Goal: Transaction & Acquisition: Obtain resource

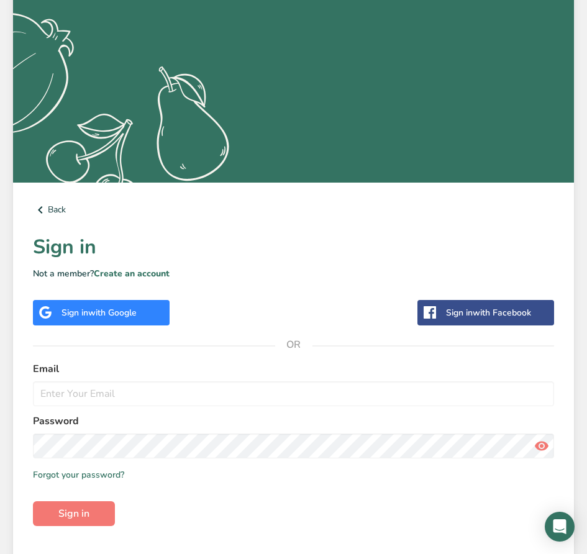
scroll to position [206, 0]
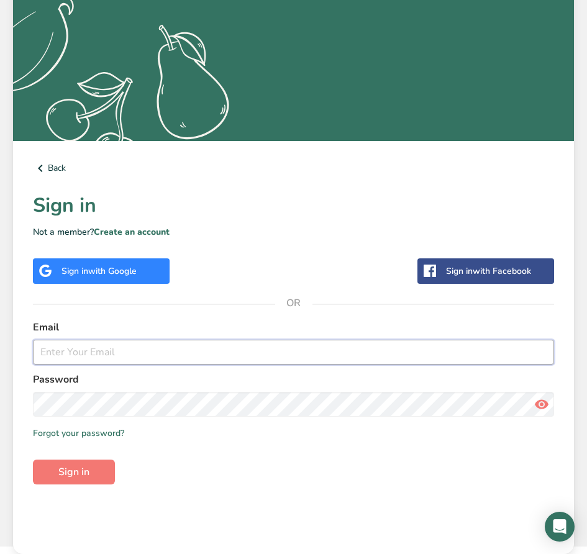
click at [113, 356] on input "email" at bounding box center [293, 352] width 521 height 25
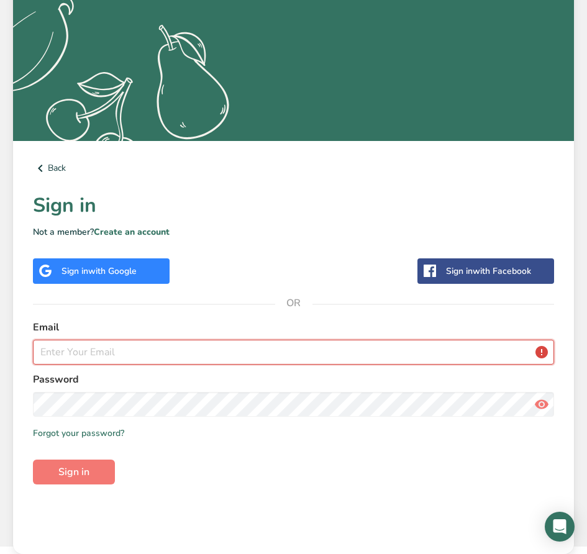
type input "J"
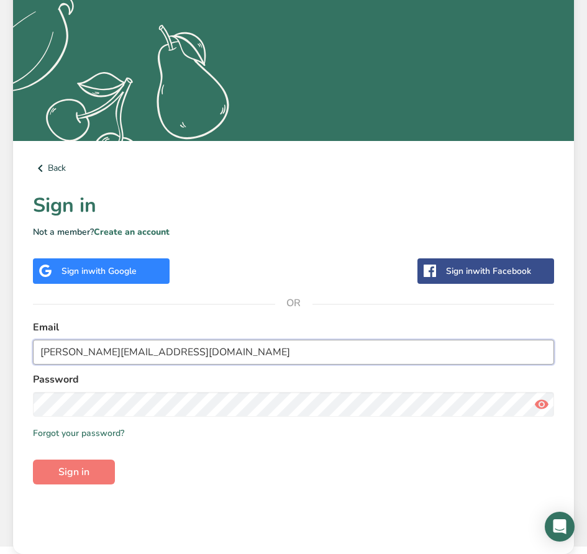
type input "[PERSON_NAME][EMAIL_ADDRESS][DOMAIN_NAME]"
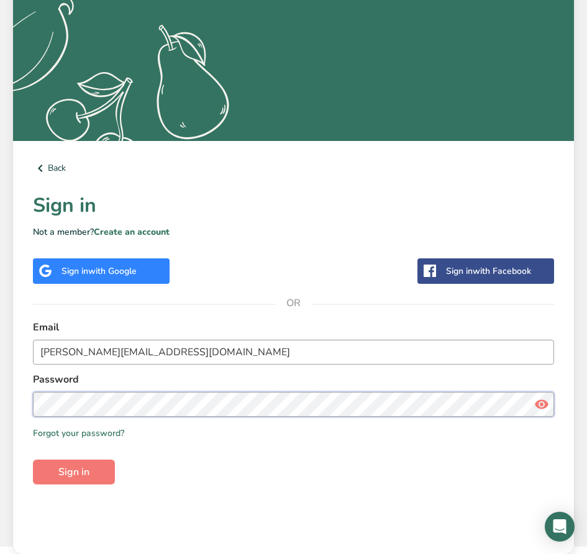
click at [33, 460] on button "Sign in" at bounding box center [74, 472] width 82 height 25
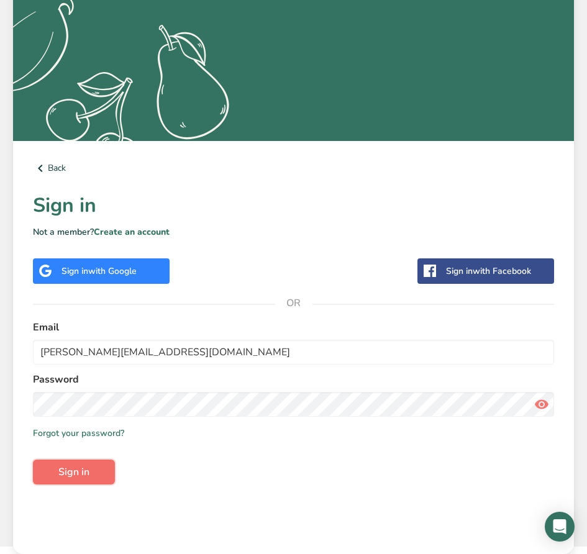
click at [83, 469] on span "Sign in" at bounding box center [73, 472] width 31 height 15
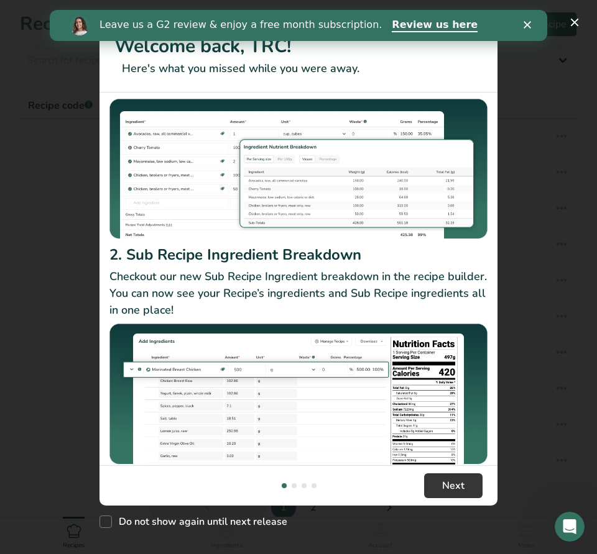
scroll to position [108, 0]
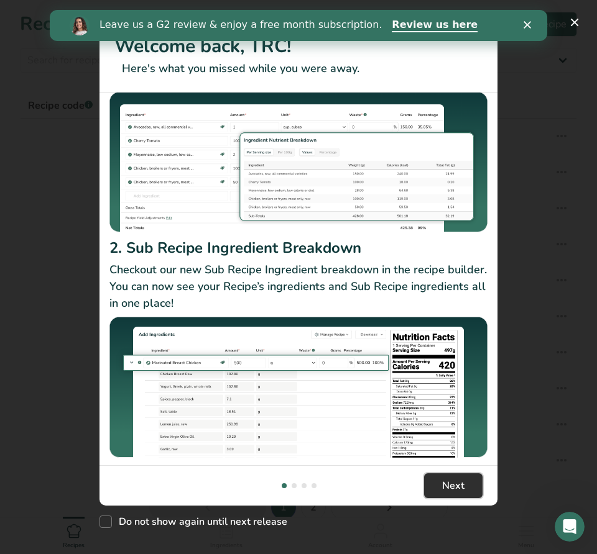
click at [456, 485] on span "Next" at bounding box center [453, 486] width 22 height 15
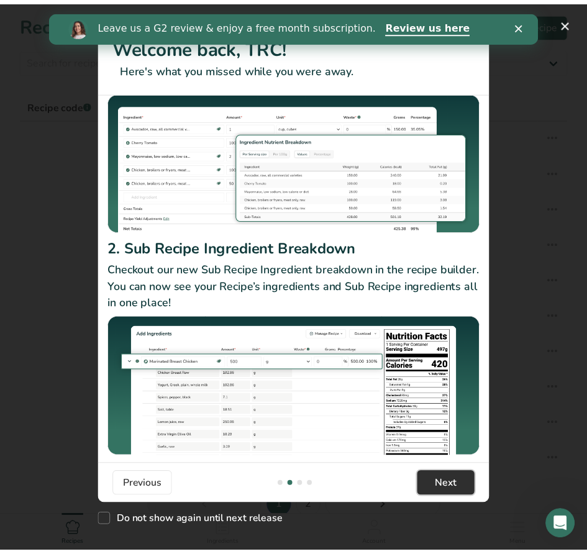
scroll to position [0, 398]
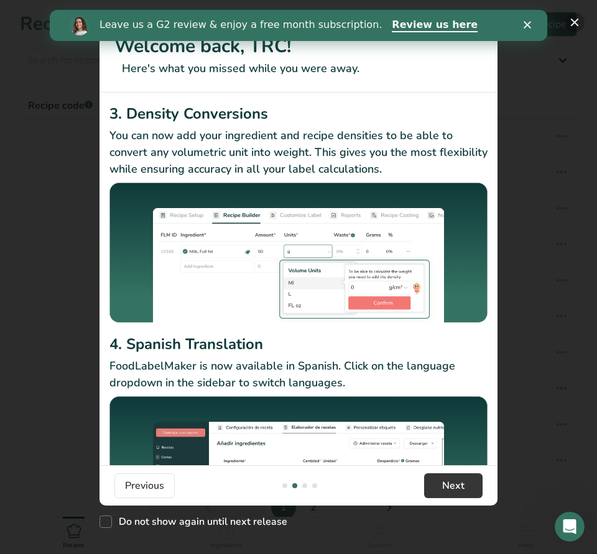
click at [574, 22] on button "New Features" at bounding box center [574, 22] width 20 height 20
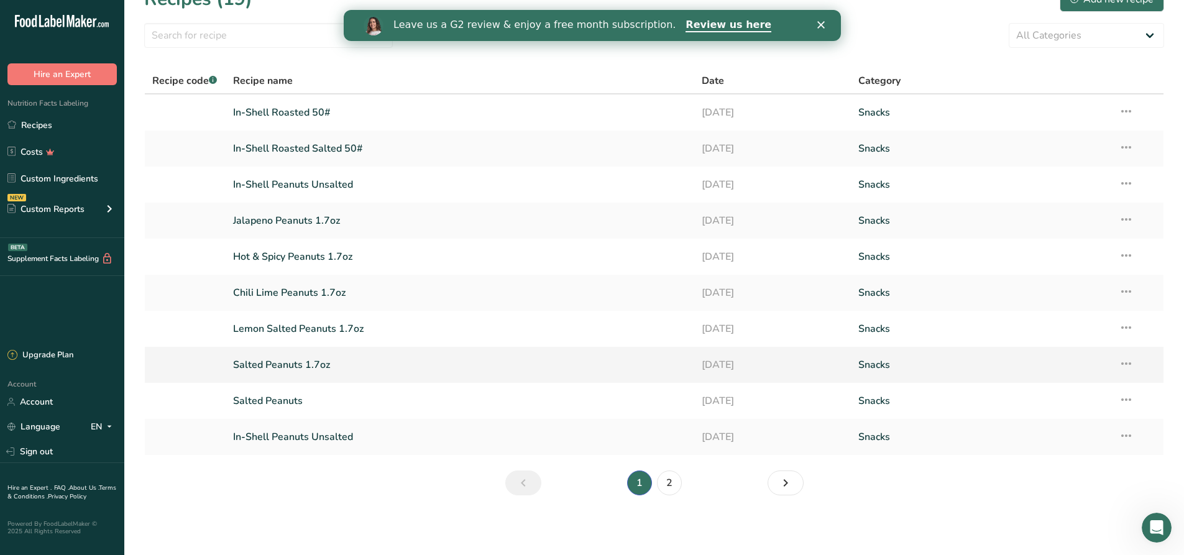
scroll to position [0, 0]
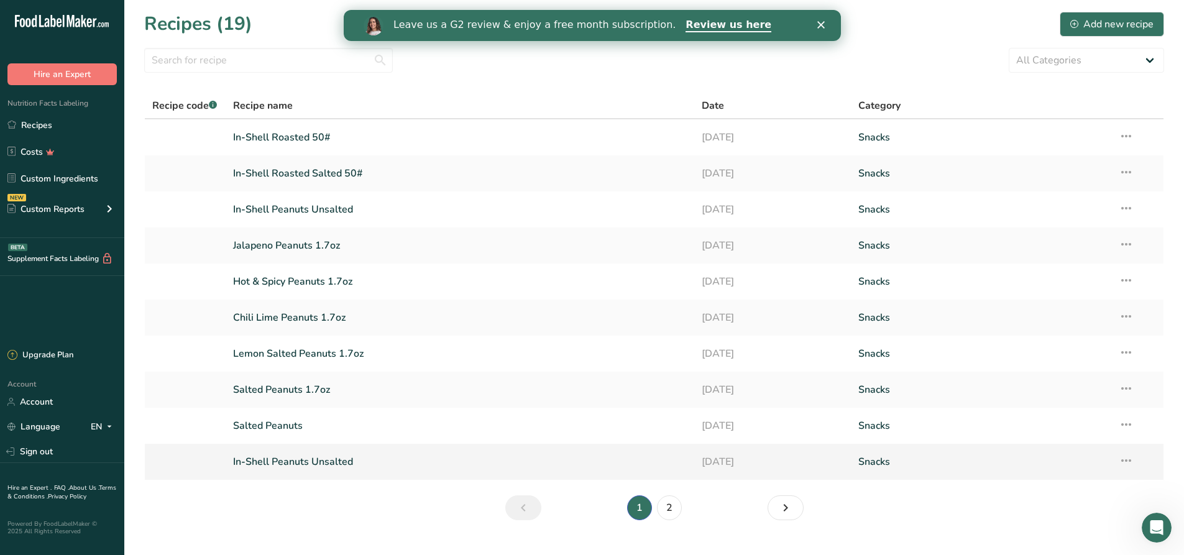
click at [377, 461] on link "In-Shell Peanuts Unsalted" at bounding box center [460, 462] width 454 height 26
click at [364, 209] on link "In-Shell Peanuts Unsalted" at bounding box center [460, 209] width 454 height 26
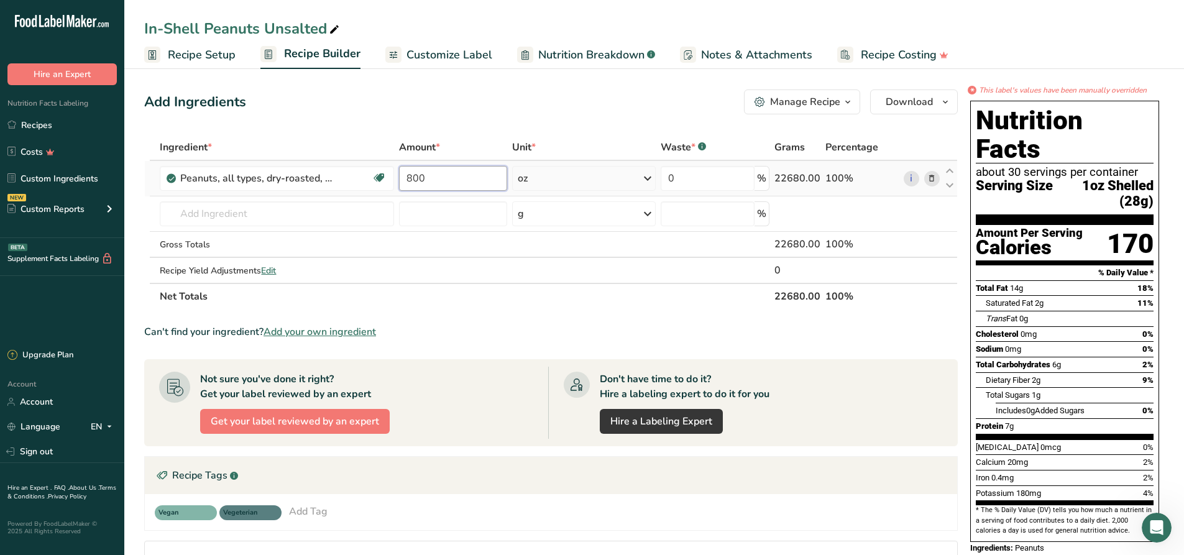
click at [443, 179] on input "800" at bounding box center [453, 178] width 108 height 25
type input "8"
type input "6"
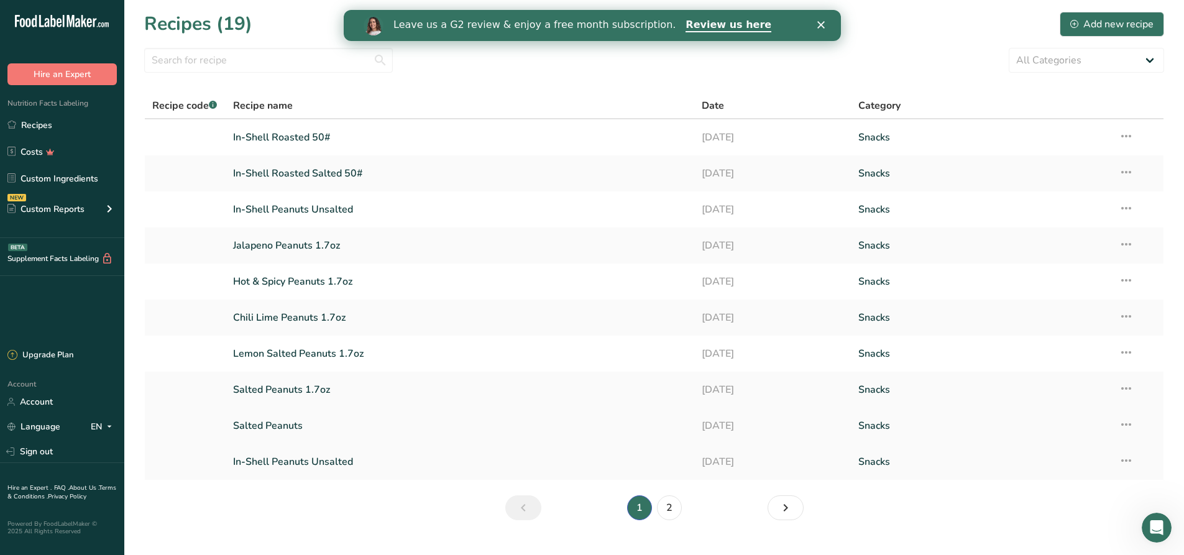
click at [359, 425] on link "Salted Peanuts" at bounding box center [460, 426] width 454 height 26
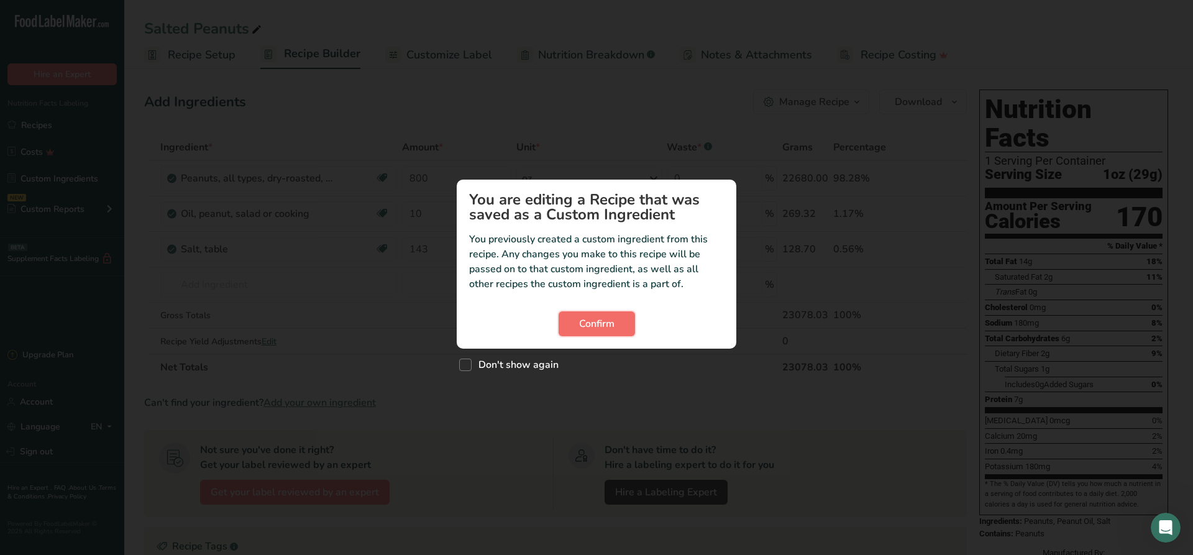
click at [587, 319] on span "Confirm" at bounding box center [596, 323] width 35 height 15
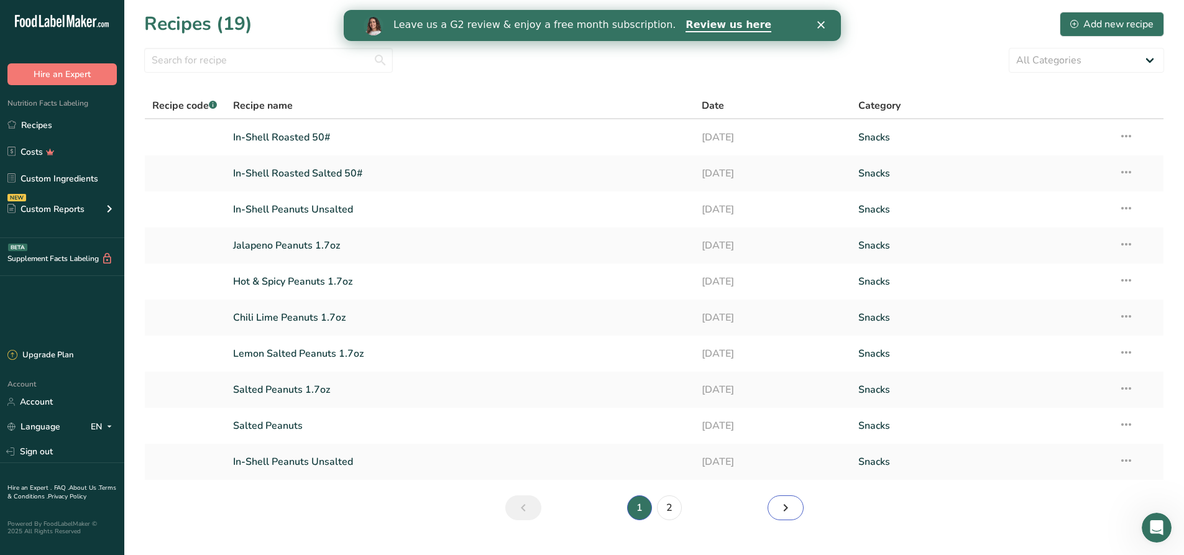
click at [587, 508] on icon "Next page" at bounding box center [785, 508] width 15 height 22
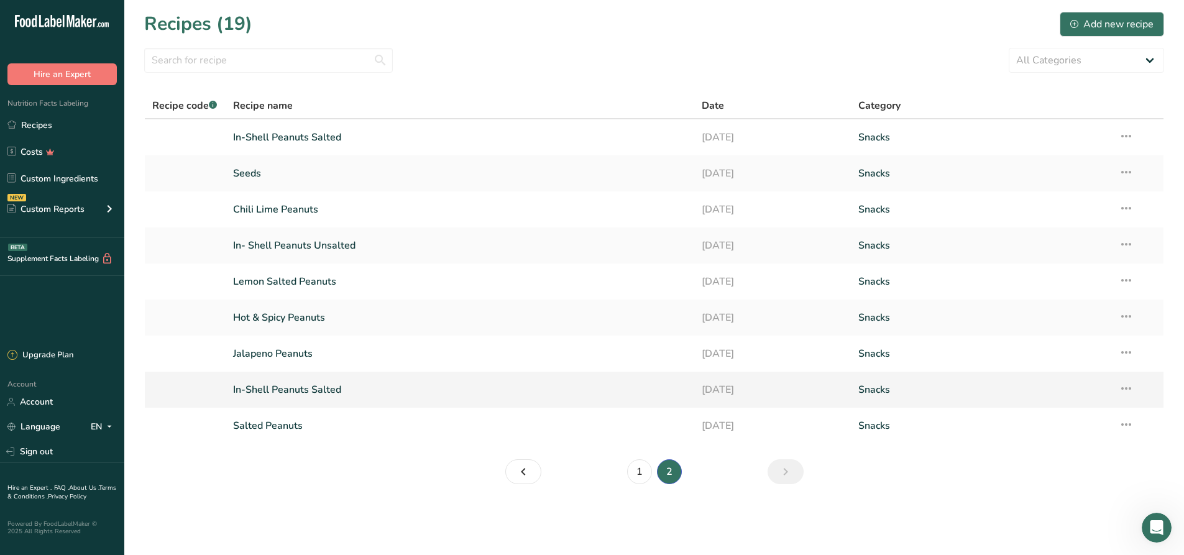
click at [314, 391] on link "In-Shell Peanuts Salted" at bounding box center [460, 390] width 454 height 26
click at [314, 425] on link "Salted Peanuts" at bounding box center [460, 426] width 454 height 26
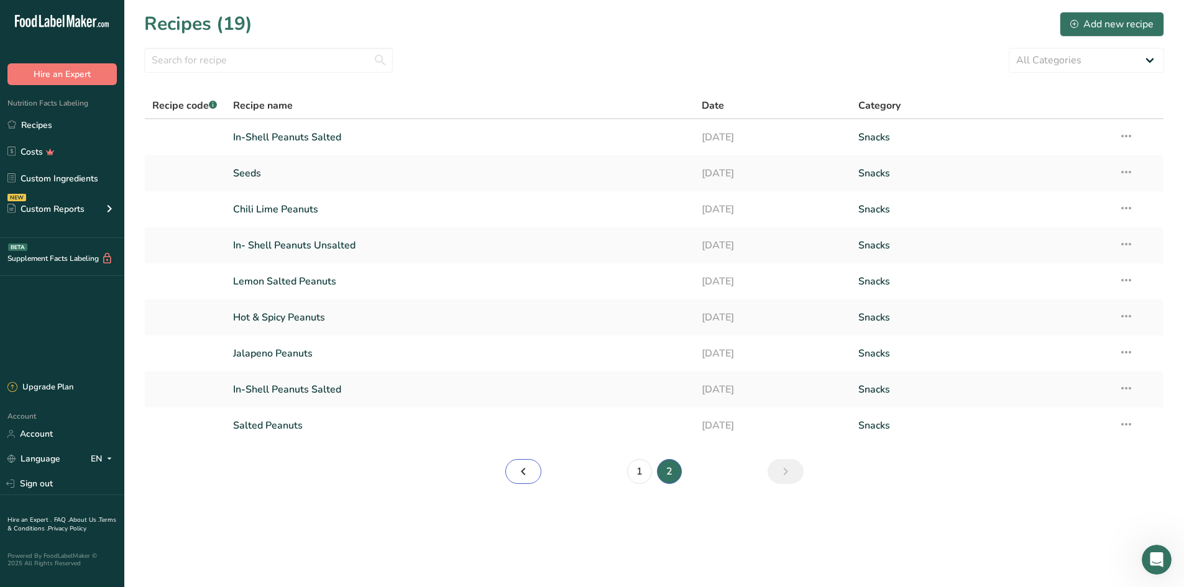
click at [514, 471] on link "Previous page" at bounding box center [523, 471] width 36 height 25
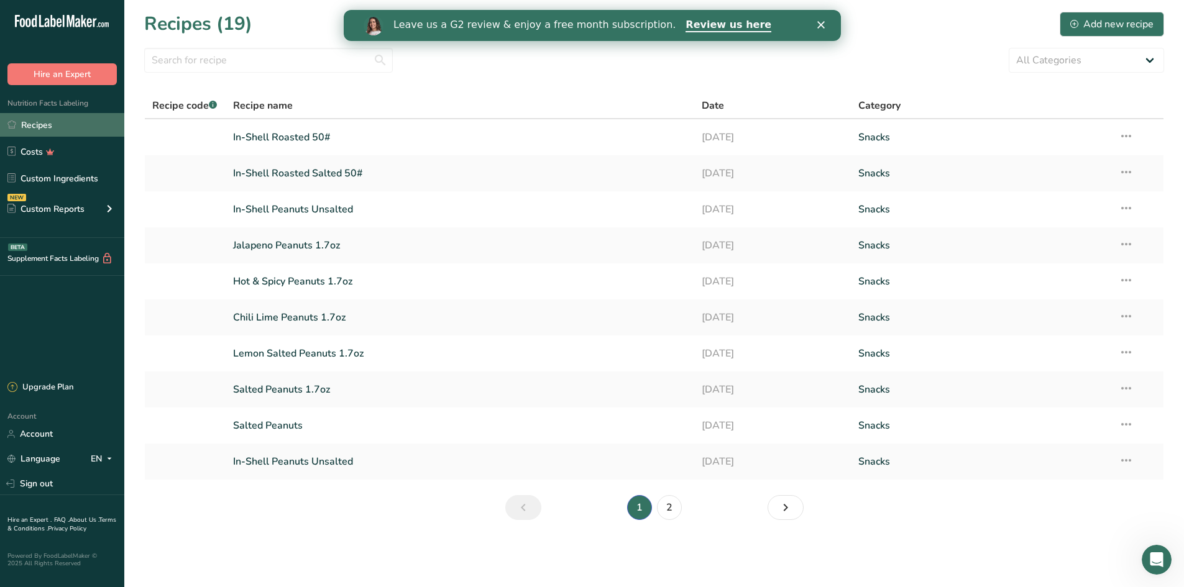
drag, startPoint x: 67, startPoint y: 123, endPoint x: 82, endPoint y: 130, distance: 17.0
click at [67, 124] on link "Recipes" at bounding box center [62, 125] width 124 height 24
click at [587, 24] on icon "Close" at bounding box center [820, 24] width 7 height 7
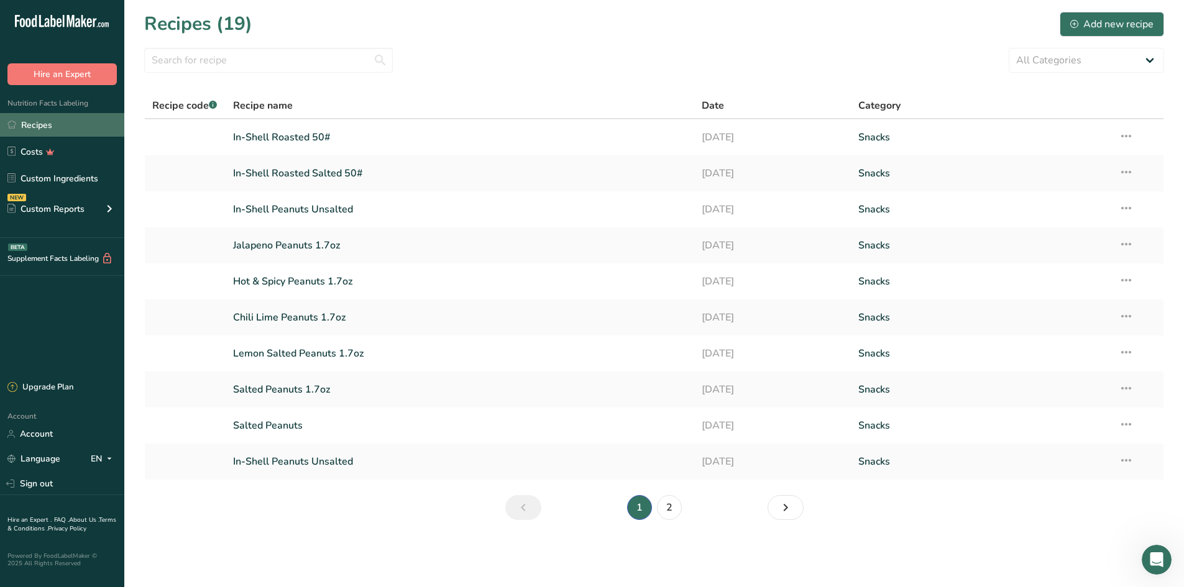
click at [56, 124] on link "Recipes" at bounding box center [62, 125] width 124 height 24
click at [318, 461] on link "In-Shell Peanuts Unsalted" at bounding box center [460, 462] width 454 height 26
click at [587, 511] on icon "Next page" at bounding box center [785, 508] width 15 height 22
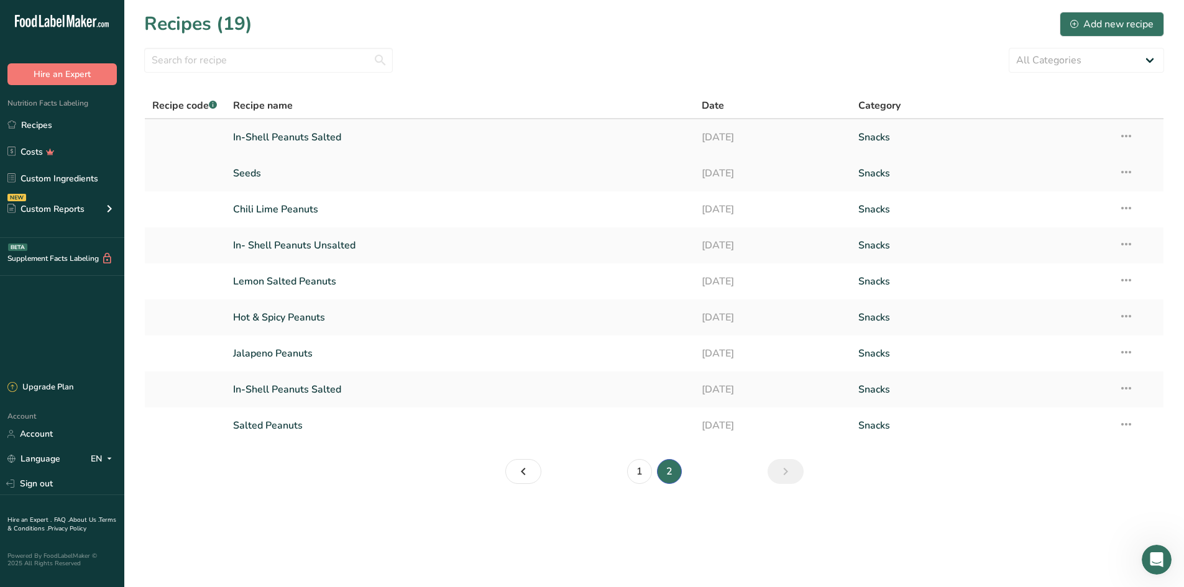
click at [367, 140] on link "In-Shell Peanuts Salted" at bounding box center [460, 137] width 454 height 26
click at [587, 479] on link "1" at bounding box center [639, 471] width 25 height 25
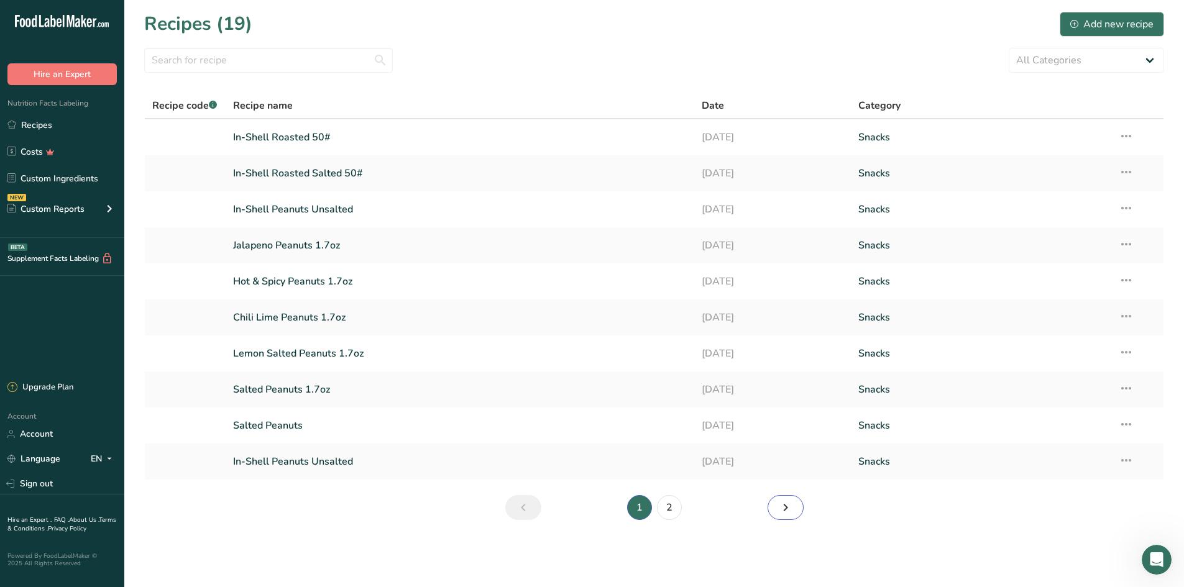
click at [587, 512] on link "Page 2." at bounding box center [786, 507] width 36 height 25
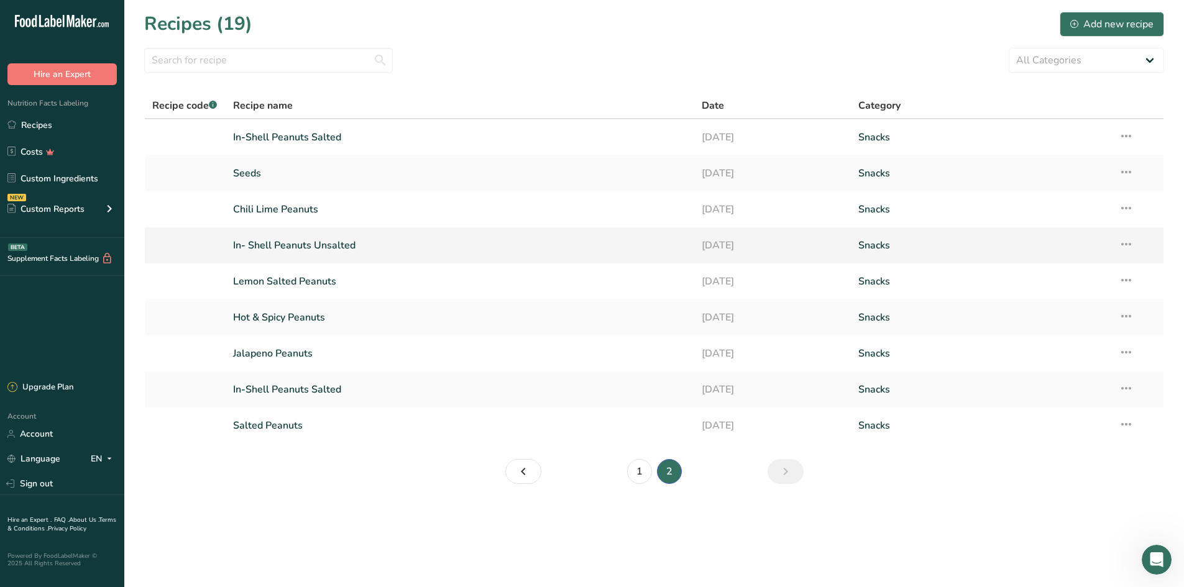
click at [377, 247] on link "In- Shell Peanuts Unsalted" at bounding box center [460, 245] width 454 height 26
click at [364, 382] on link "In-Shell Peanuts Salted" at bounding box center [460, 390] width 454 height 26
click at [587, 469] on link "1" at bounding box center [639, 471] width 25 height 25
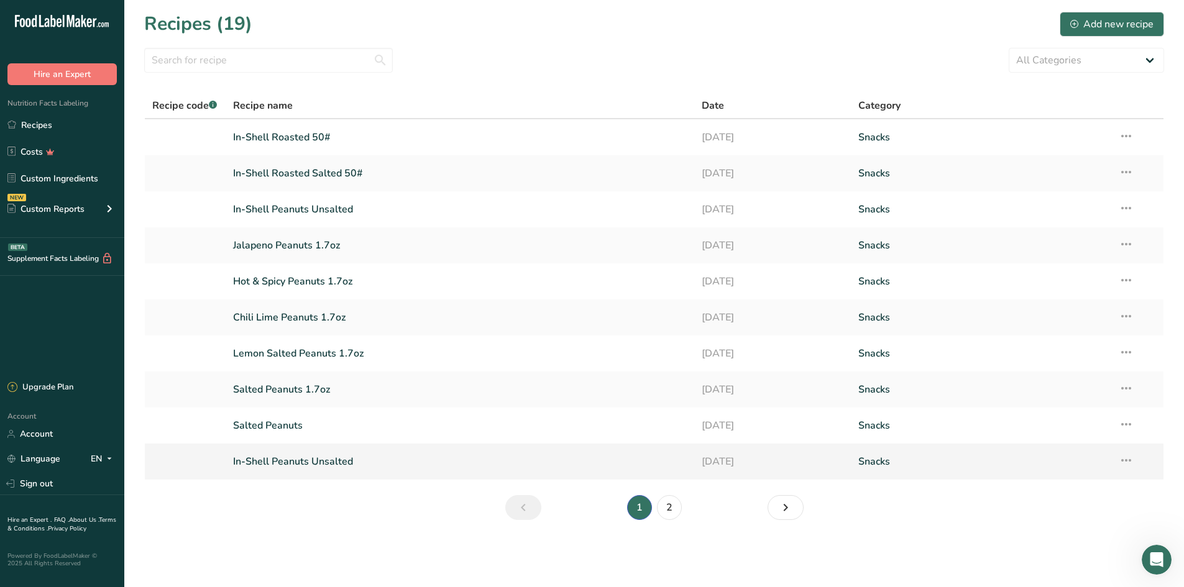
click at [370, 459] on link "In-Shell Peanuts Unsalted" at bounding box center [460, 462] width 454 height 26
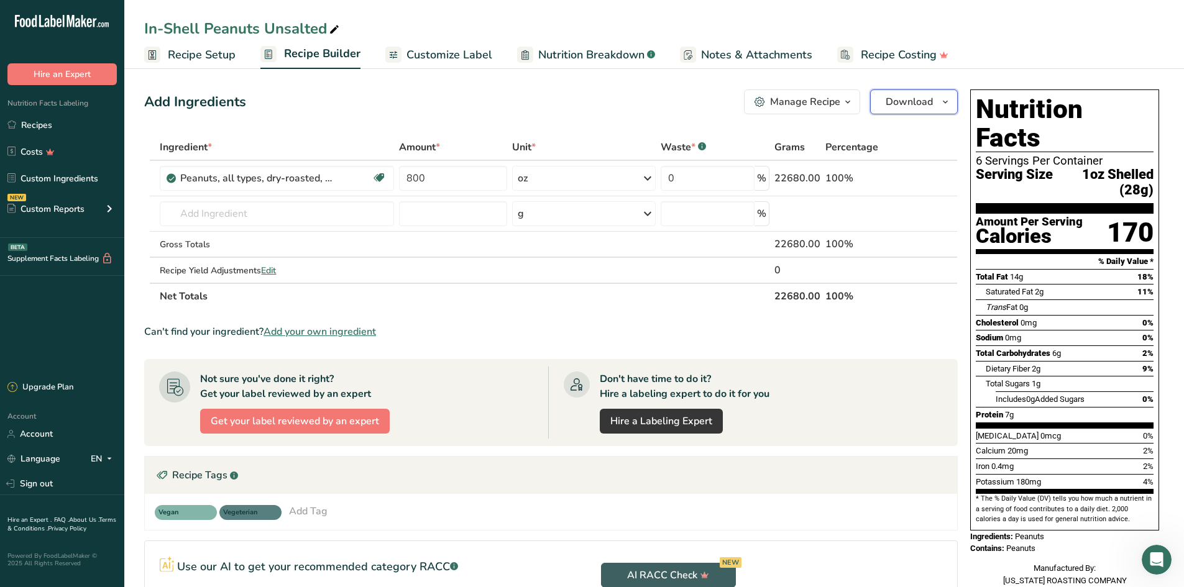
click at [587, 101] on span "Download" at bounding box center [909, 101] width 47 height 15
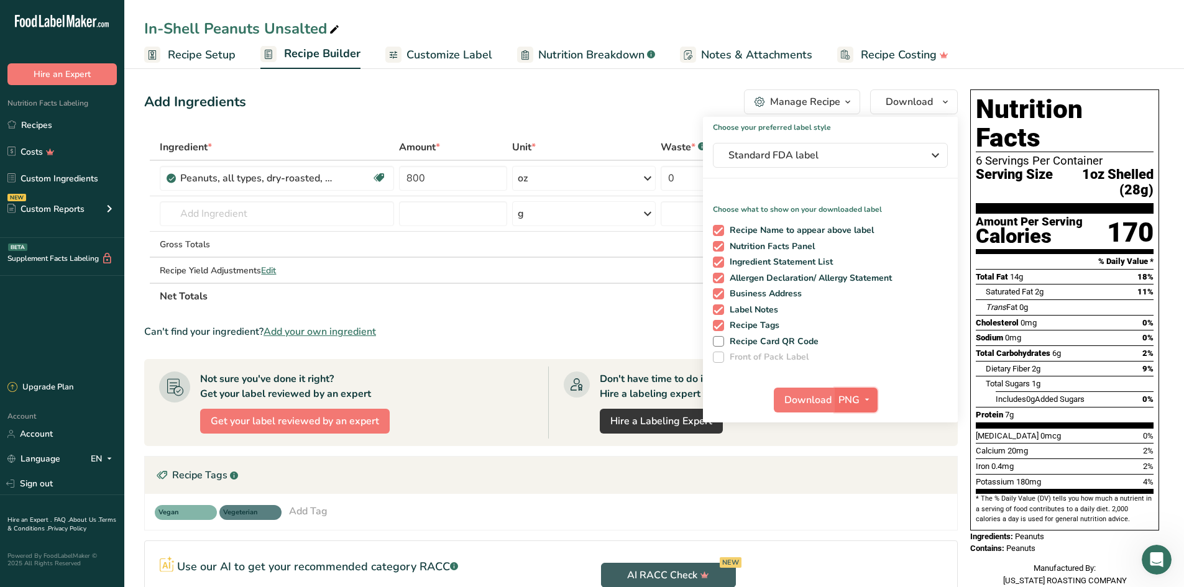
click at [587, 403] on span "PNG" at bounding box center [848, 400] width 21 height 15
click at [587, 401] on span "Download" at bounding box center [807, 400] width 47 height 15
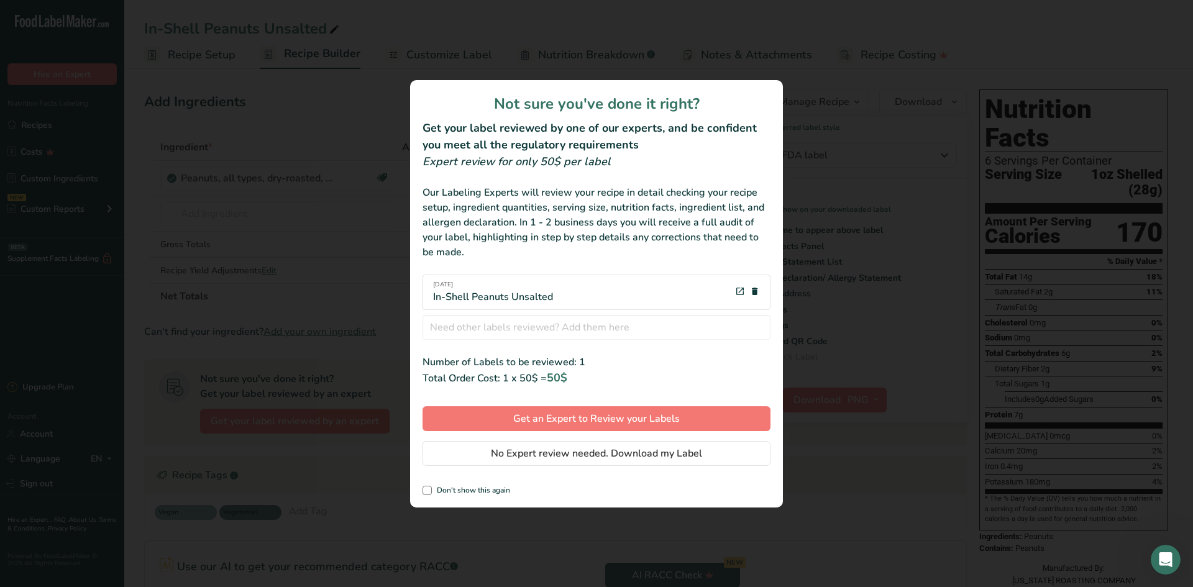
click at [587, 293] on div "[DATE] In-Shell Peanuts Unsalted" at bounding box center [597, 292] width 348 height 35
drag, startPoint x: 542, startPoint y: 298, endPoint x: 552, endPoint y: 301, distance: 10.6
click at [551, 301] on div "[DATE] In-Shell Peanuts Unsalted" at bounding box center [493, 292] width 120 height 24
click at [561, 299] on div "[DATE] In-Shell Peanuts Unsalted" at bounding box center [597, 292] width 348 height 35
click at [425, 488] on span "review labels modal" at bounding box center [427, 490] width 9 height 9
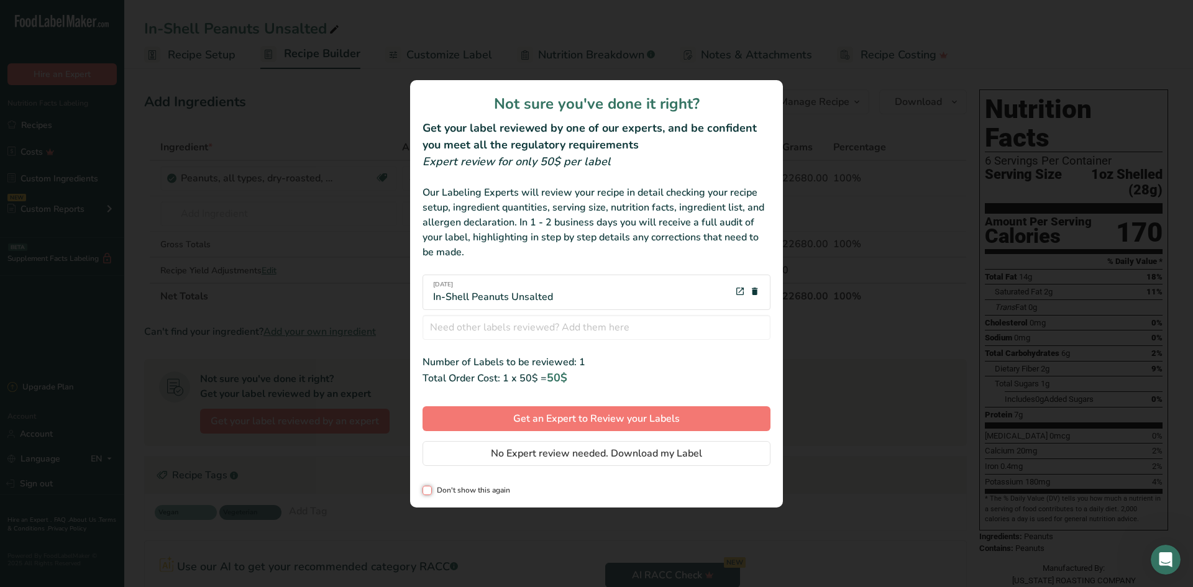
click at [425, 488] on input "Don't show this again" at bounding box center [427, 491] width 8 height 8
checkbox input "true"
click at [538, 458] on span "No Expert review needed. Download my Label" at bounding box center [596, 453] width 211 height 15
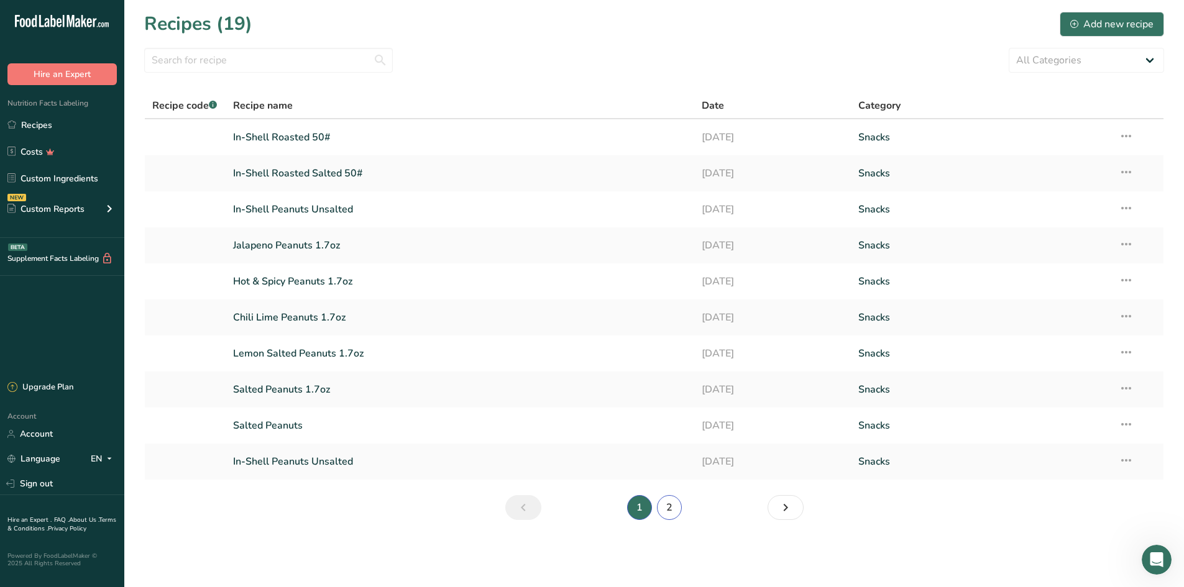
click at [587, 510] on link "2" at bounding box center [669, 507] width 25 height 25
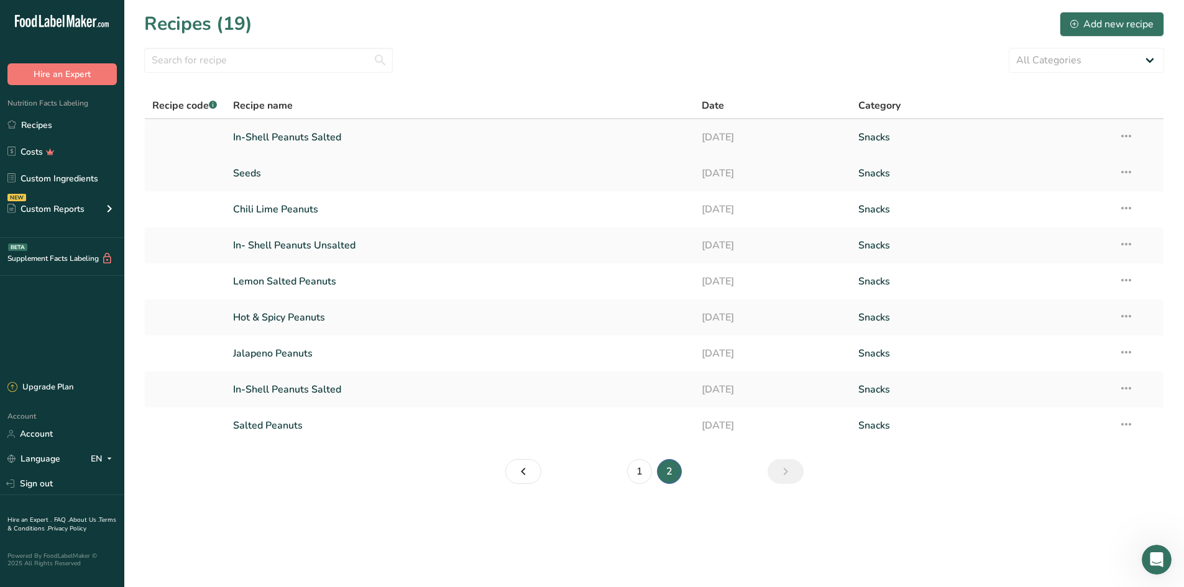
click at [304, 135] on link "In-Shell Peanuts Salted" at bounding box center [460, 137] width 454 height 26
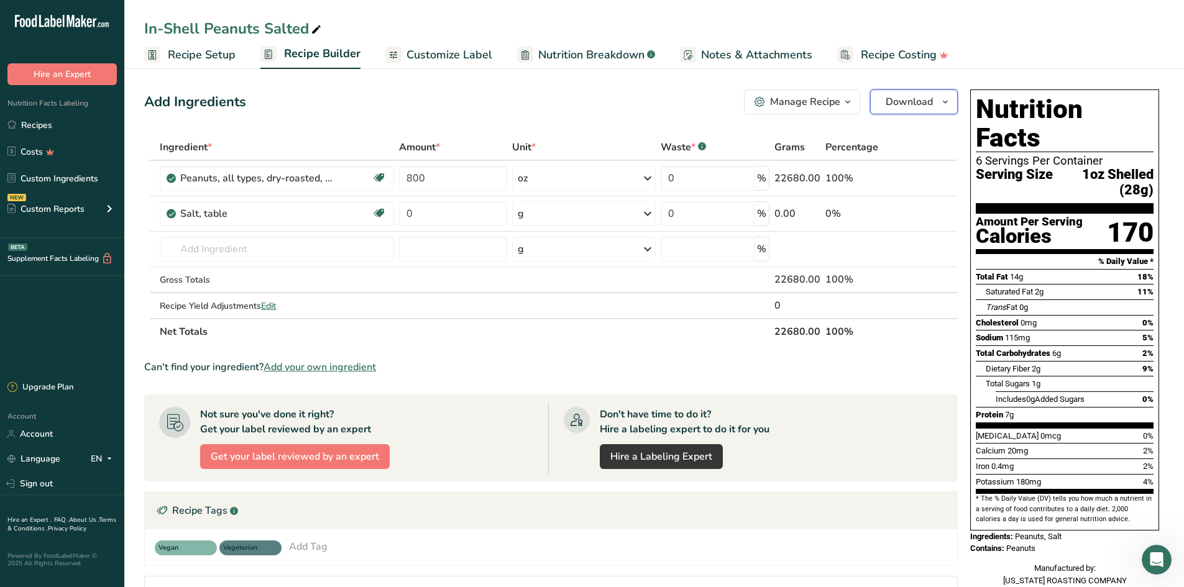
click at [587, 104] on span "Download" at bounding box center [909, 101] width 47 height 15
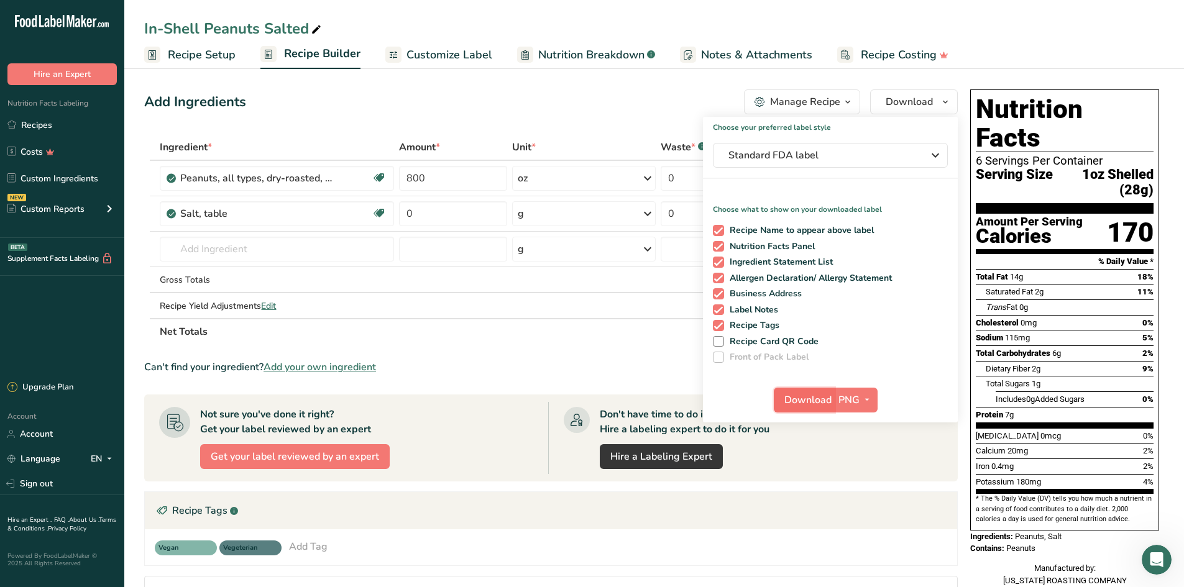
click at [587, 406] on span "Download" at bounding box center [807, 400] width 47 height 15
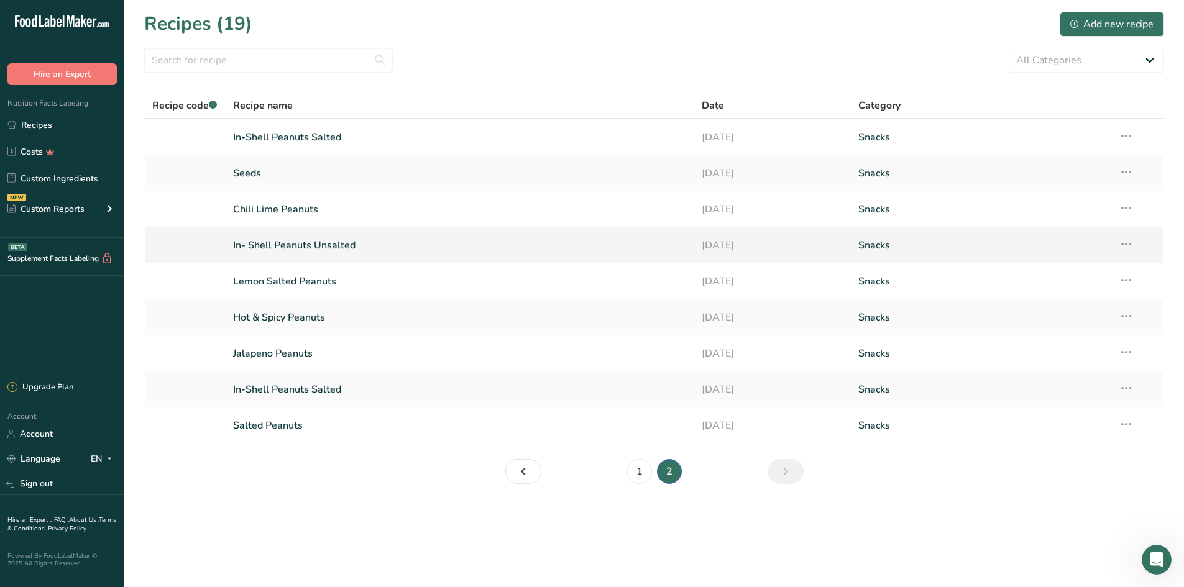
click at [347, 245] on link "In- Shell Peanuts Unsalted" at bounding box center [460, 245] width 454 height 26
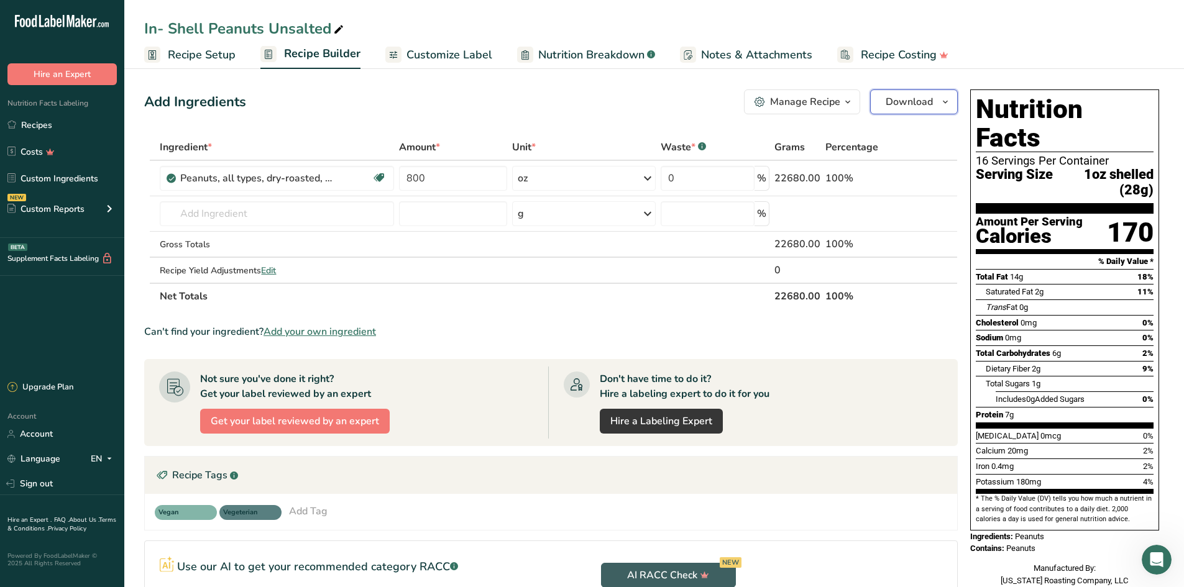
click at [587, 102] on span "Download" at bounding box center [909, 101] width 47 height 15
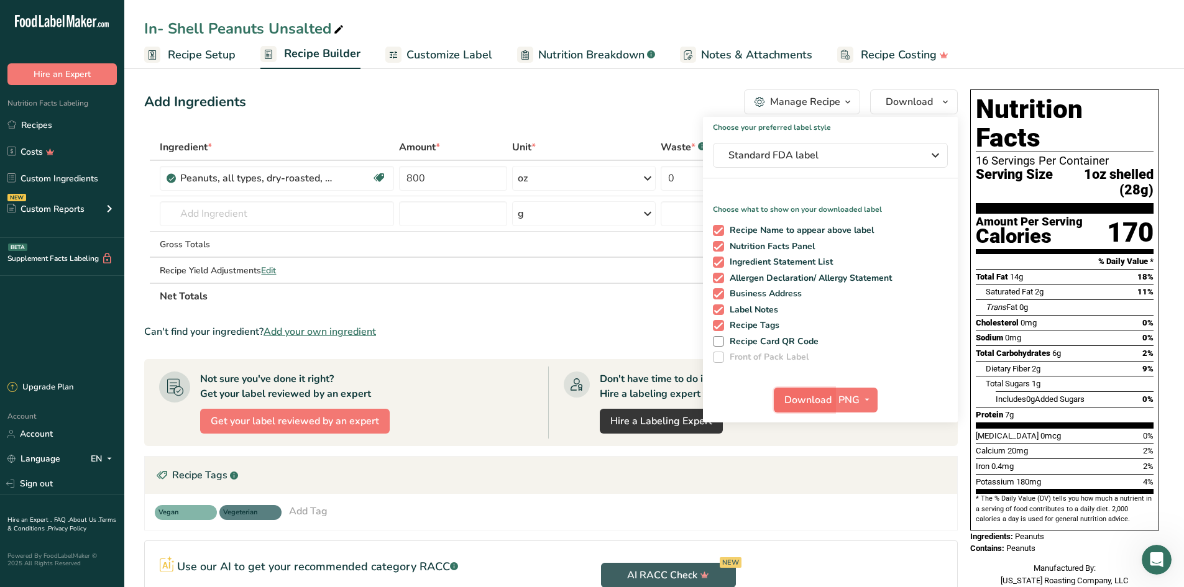
click at [587, 403] on span "Download" at bounding box center [807, 400] width 47 height 15
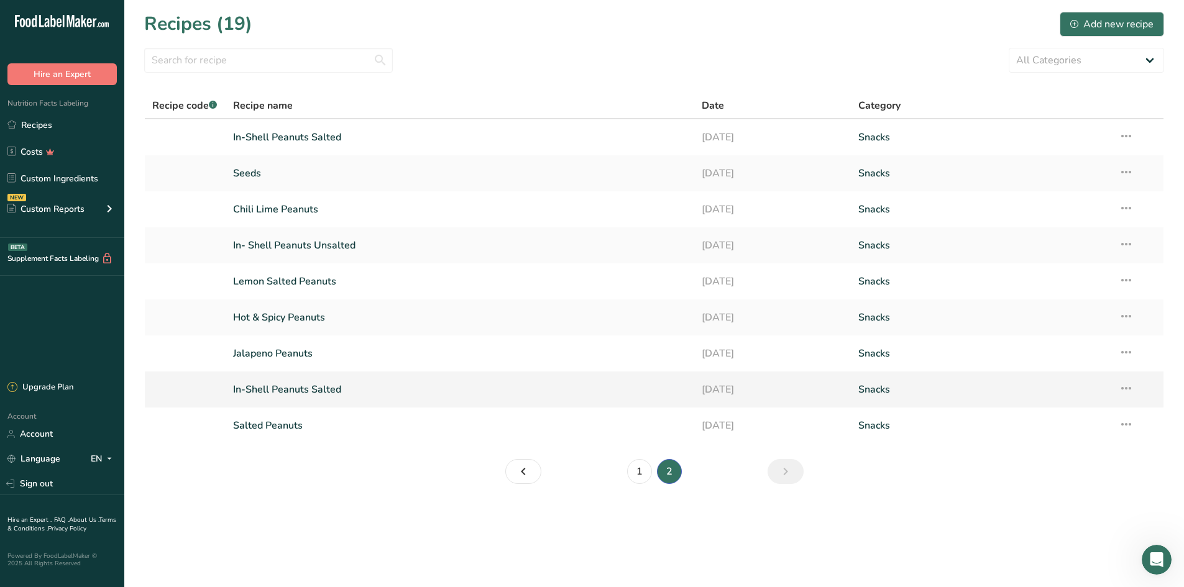
click at [368, 393] on link "In-Shell Peanuts Salted" at bounding box center [460, 390] width 454 height 26
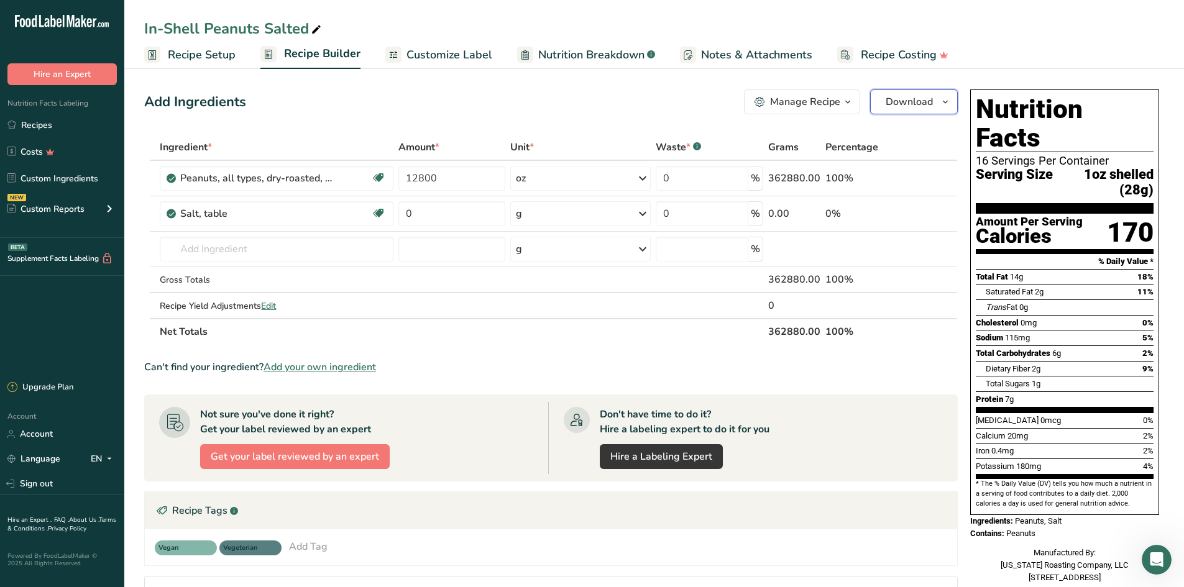
click at [587, 101] on span "Download" at bounding box center [909, 101] width 47 height 15
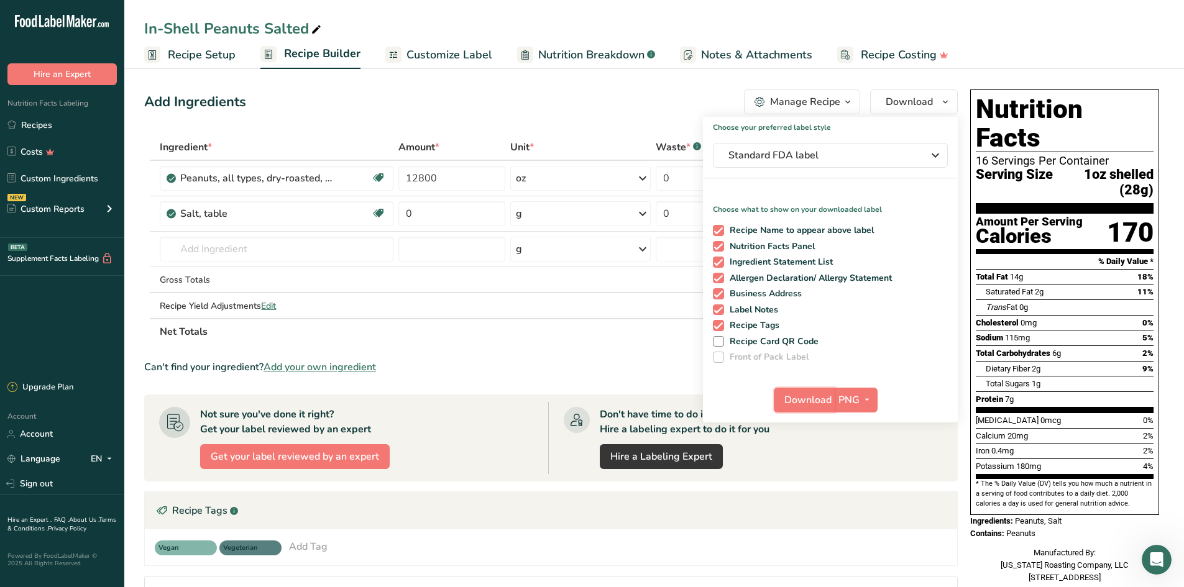
click at [587, 398] on span "Download" at bounding box center [807, 400] width 47 height 15
